Goal: Navigation & Orientation: Find specific page/section

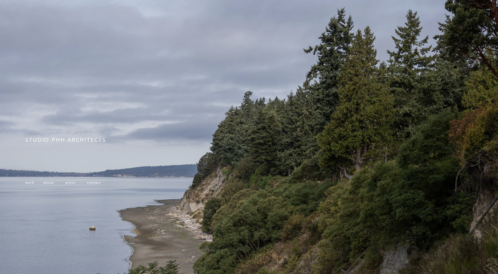
click at [29, 184] on span "work" at bounding box center [29, 182] width 9 height 5
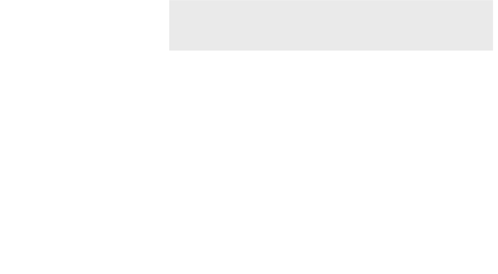
scroll to position [2350, 0]
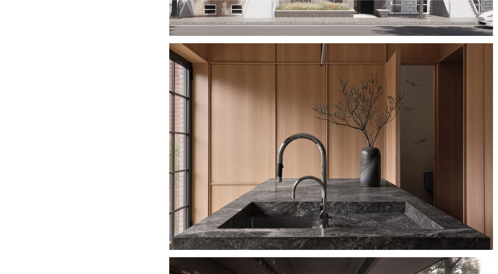
click at [387, 134] on div at bounding box center [331, 146] width 324 height 207
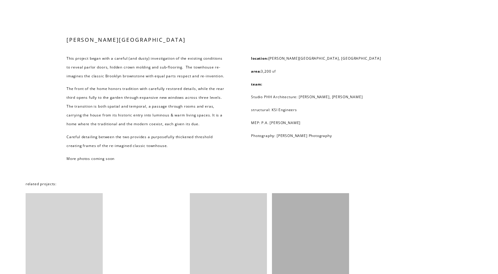
scroll to position [706, 0]
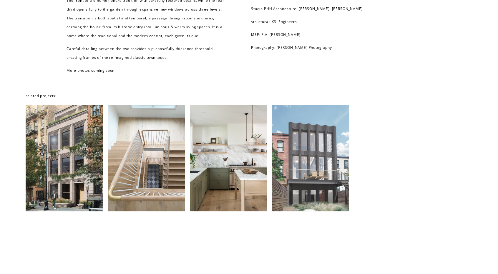
click at [304, 153] on div at bounding box center [310, 158] width 77 height 107
